Goal: Task Accomplishment & Management: Manage account settings

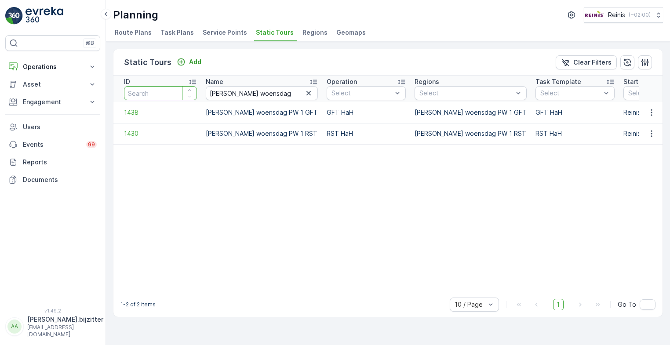
click at [161, 96] on input "number" at bounding box center [160, 93] width 73 height 14
type input "1414"
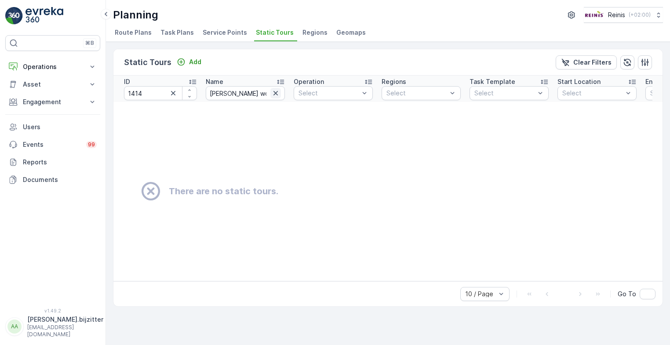
click at [275, 94] on icon "button" at bounding box center [275, 93] width 9 height 9
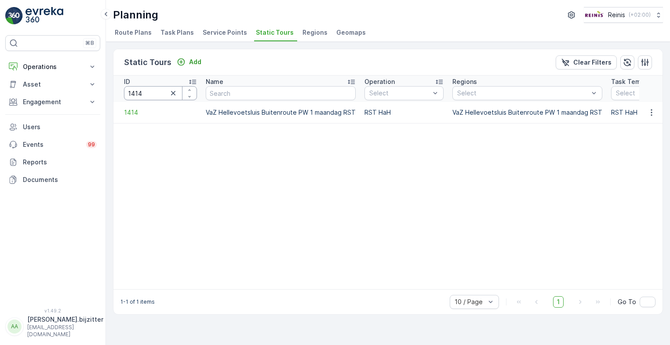
click at [158, 93] on input "1414" at bounding box center [160, 93] width 73 height 14
click at [158, 92] on input "1414" at bounding box center [160, 93] width 73 height 14
click at [158, 91] on input "1414" at bounding box center [160, 93] width 73 height 14
click at [156, 87] on input "1414" at bounding box center [160, 93] width 73 height 14
click at [150, 92] on input "1414" at bounding box center [160, 93] width 73 height 14
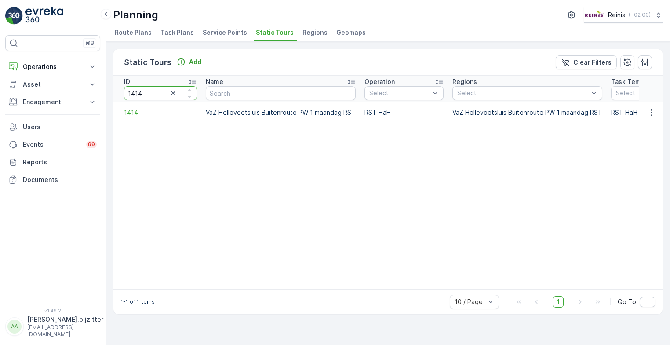
click at [150, 91] on input "1414" at bounding box center [160, 93] width 73 height 14
click at [150, 90] on input "1414" at bounding box center [160, 93] width 73 height 14
drag, startPoint x: 144, startPoint y: 91, endPoint x: 113, endPoint y: 94, distance: 31.3
click at [113, 94] on div "Static Tours Add Clear Filters ID 1414 Name Operation Select Regions Select Tas…" at bounding box center [388, 182] width 550 height 266
type input "1408"
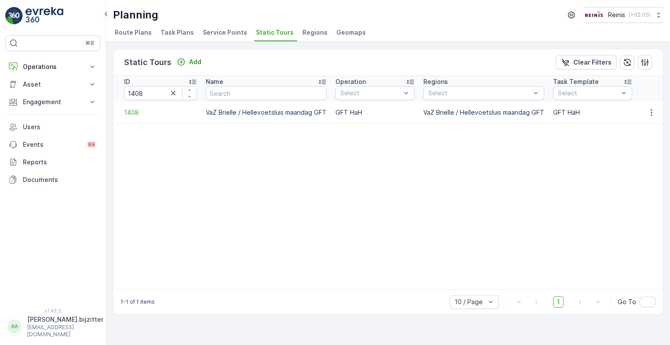
click at [308, 111] on td "VaZ Brielle / Hellevoetsluis maandag GFT" at bounding box center [266, 112] width 130 height 21
click at [650, 112] on icon "button" at bounding box center [651, 112] width 9 height 9
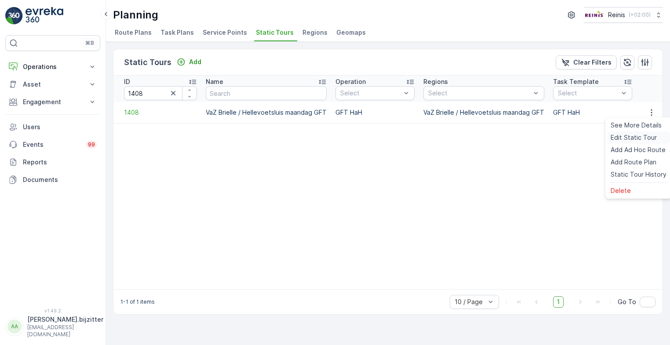
click at [639, 136] on span "Edit Static Tour" at bounding box center [634, 137] width 46 height 9
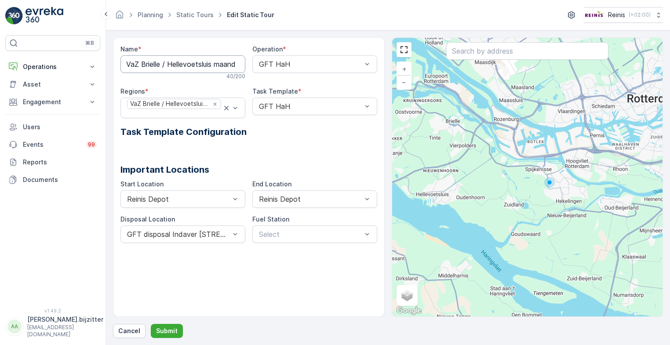
click at [162, 64] on input "VaZ Brielle / Hellevoetsluis maandag GFT" at bounding box center [183, 64] width 125 height 18
type input "VaZ Brielle maandag GFT"
click at [131, 331] on p "Cancel" at bounding box center [129, 331] width 22 height 9
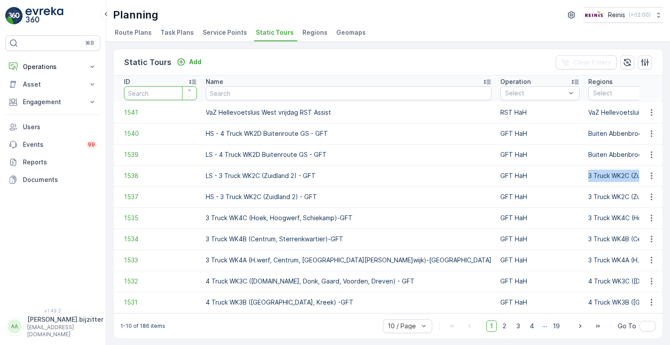
click at [165, 95] on input "number" at bounding box center [160, 93] width 73 height 14
click at [163, 91] on input "number" at bounding box center [160, 93] width 73 height 14
type input "1422"
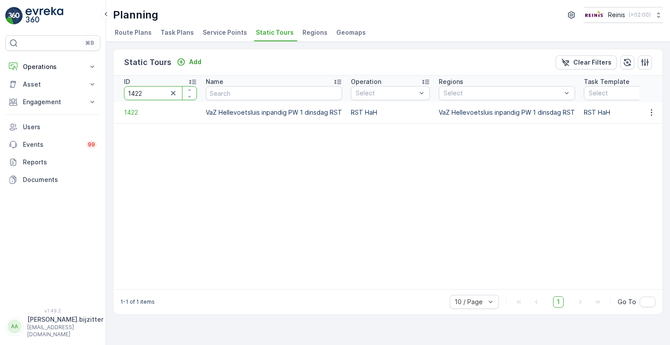
click at [152, 90] on input "1422" at bounding box center [160, 93] width 73 height 14
type input "1427"
click at [151, 93] on input "1427" at bounding box center [160, 93] width 73 height 14
type input "142"
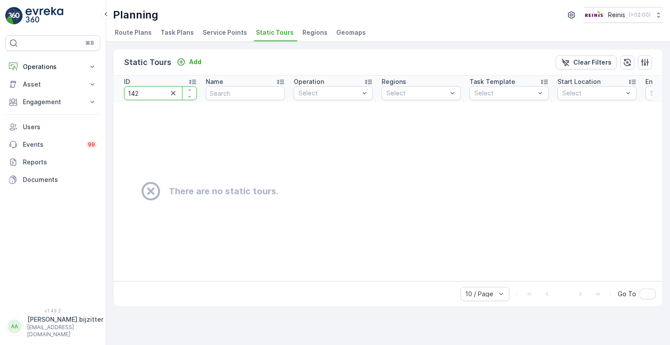
click at [149, 91] on input "142" at bounding box center [160, 93] width 73 height 14
type input "1422"
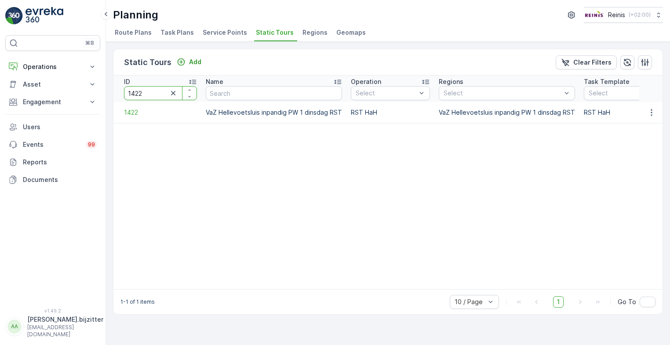
click at [150, 92] on input "1422" at bounding box center [160, 93] width 73 height 14
type input "1427"
click at [155, 94] on input "1427" at bounding box center [160, 93] width 73 height 14
click at [164, 92] on input "1427" at bounding box center [160, 93] width 73 height 14
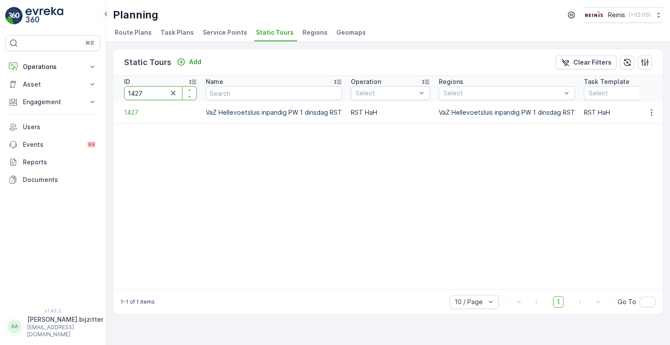
click at [164, 92] on input "1427" at bounding box center [160, 93] width 73 height 14
type input "1468"
